Goal: Task Accomplishment & Management: Manage account settings

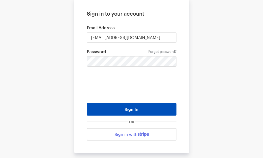
click at [139, 114] on button "Sign In" at bounding box center [132, 109] width 90 height 13
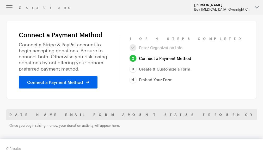
click at [228, 10] on div "Buy [MEDICAL_DATA] Overnight Credit Card Payment Accepted" at bounding box center [222, 9] width 57 height 4
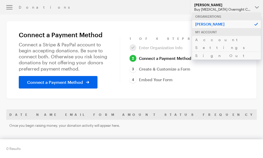
click at [204, 23] on p "[PERSON_NAME]" at bounding box center [226, 24] width 69 height 8
click at [126, 70] on div at bounding box center [120, 60] width 13 height 46
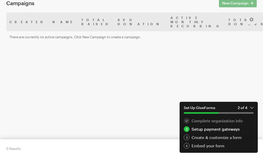
scroll to position [52, 0]
